Goal: Task Accomplishment & Management: Manage account settings

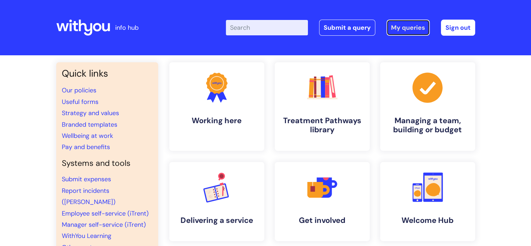
click at [406, 26] on link "My queries" at bounding box center [408, 28] width 43 height 16
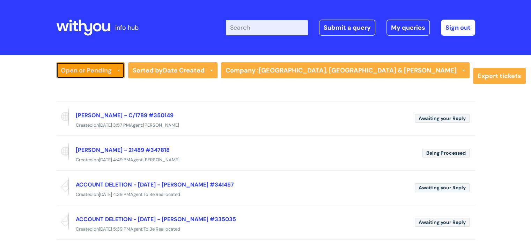
click at [91, 73] on link "Open or Pending" at bounding box center [90, 70] width 68 height 16
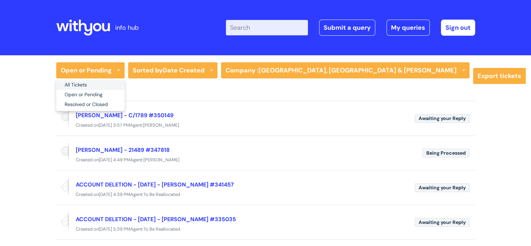
click at [84, 84] on link "All Tickets" at bounding box center [90, 85] width 68 height 10
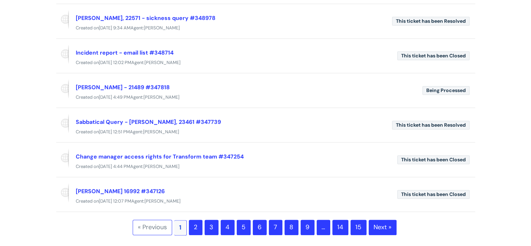
scroll to position [247, 0]
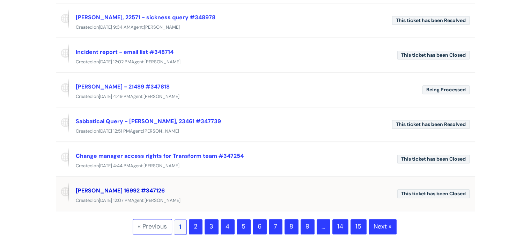
click at [132, 190] on link "PETER BYLES 16992 #347126" at bounding box center [120, 190] width 89 height 7
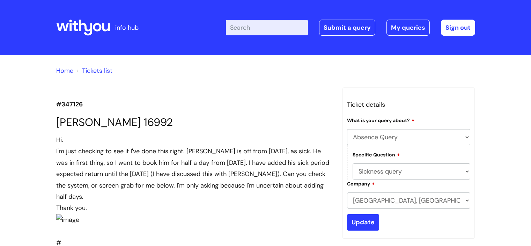
select select "Absence Query"
select select "Sickness query"
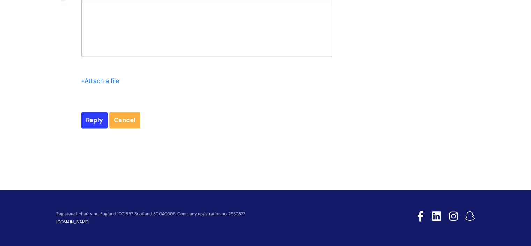
scroll to position [1255, 0]
